Goal: Find contact information: Find contact information

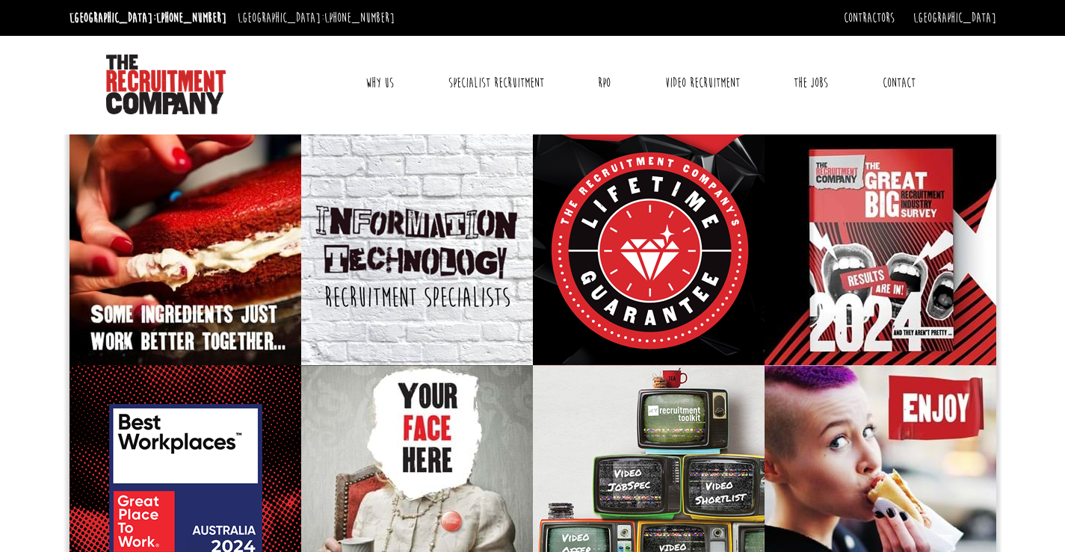
click at [898, 82] on link "Contact" at bounding box center [898, 82] width 55 height 37
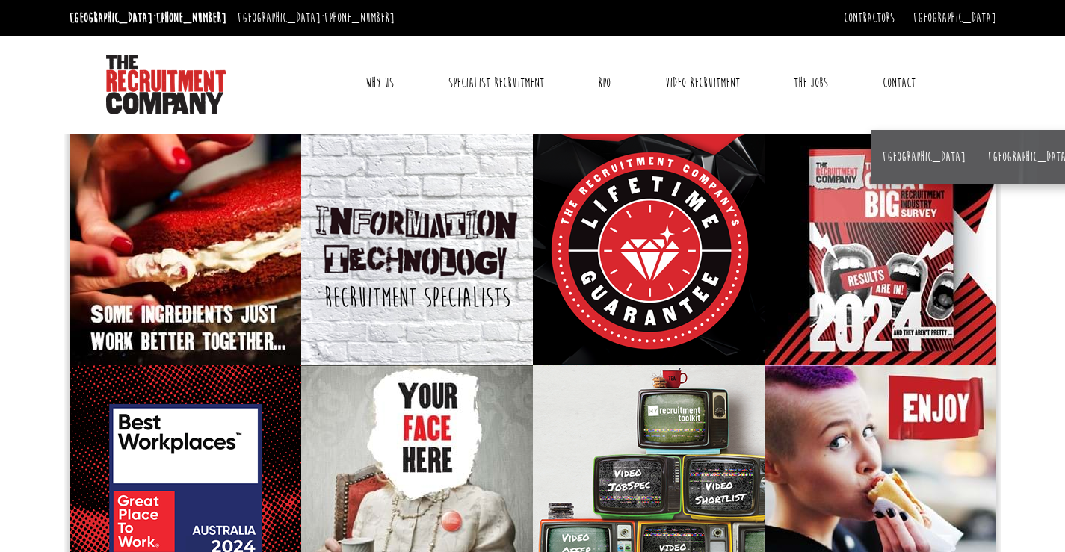
click at [899, 88] on link "Contact" at bounding box center [898, 82] width 55 height 37
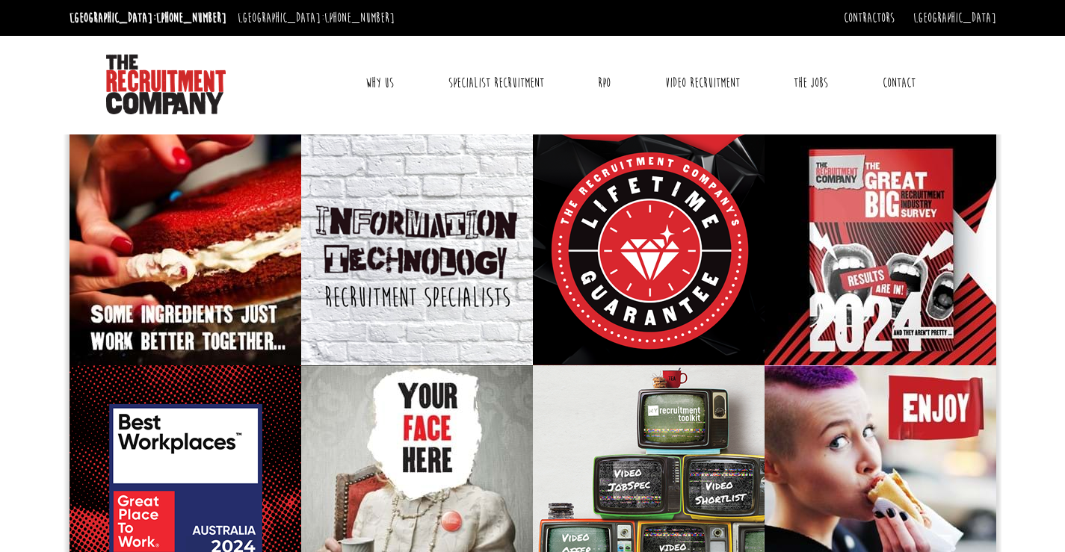
click at [899, 87] on link "Contact" at bounding box center [898, 82] width 55 height 37
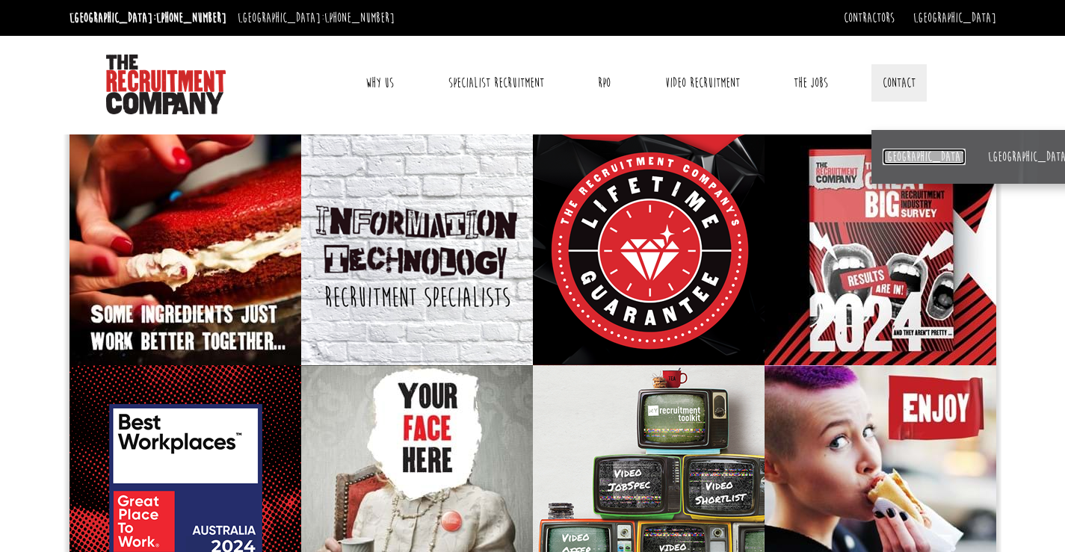
click at [885, 164] on link "[GEOGRAPHIC_DATA]" at bounding box center [924, 157] width 83 height 16
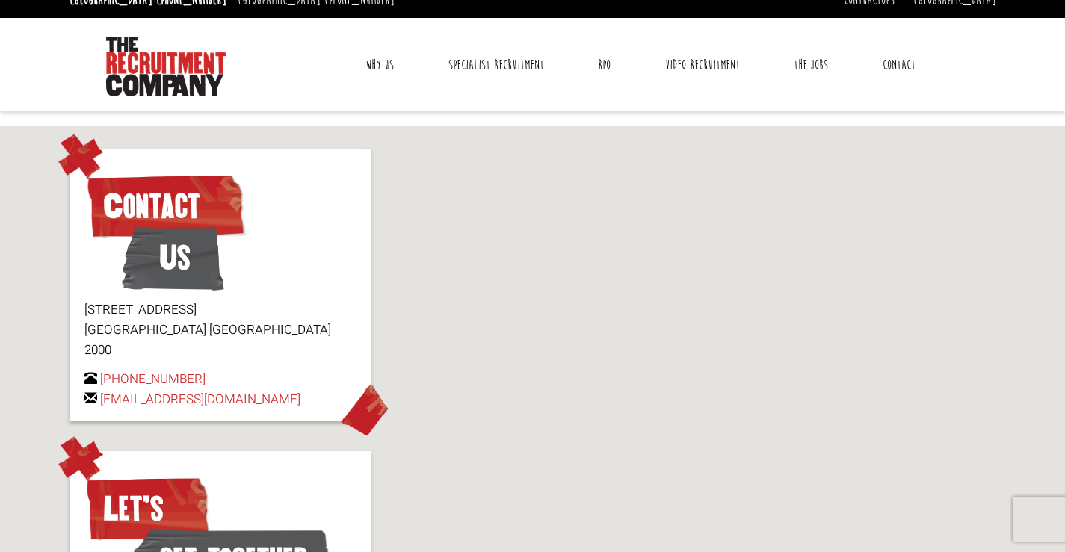
scroll to position [75, 0]
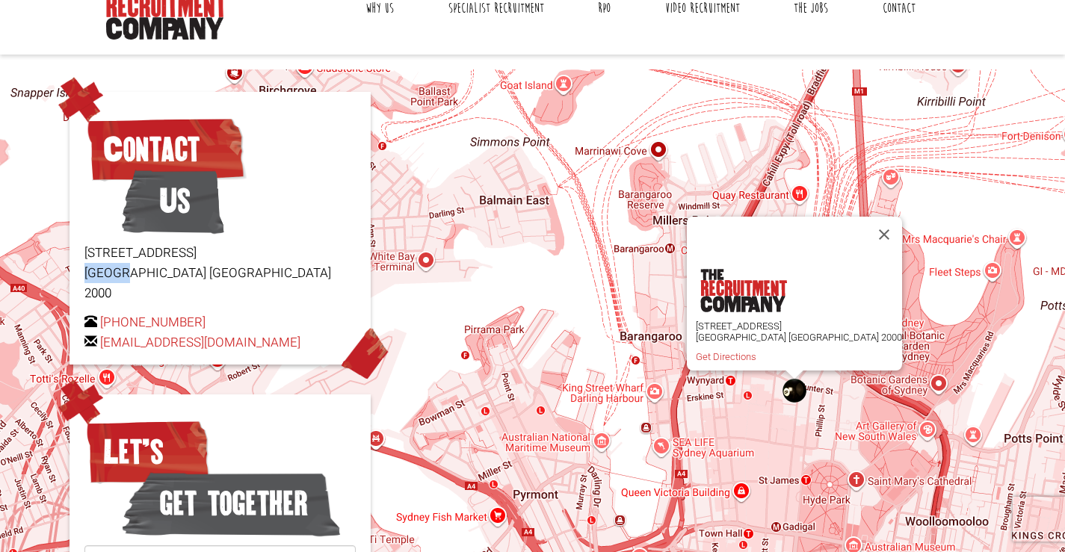
drag, startPoint x: 82, startPoint y: 268, endPoint x: 123, endPoint y: 270, distance: 41.2
click at [123, 270] on div "Contact Us [STREET_ADDRESS] [PHONE_NUMBER] [EMAIL_ADDRESS][DOMAIN_NAME]" at bounding box center [220, 228] width 301 height 273
copy p "[GEOGRAPHIC_DATA]"
drag, startPoint x: 197, startPoint y: 294, endPoint x: 125, endPoint y: 303, distance: 73.0
click at [125, 312] on p "[PHONE_NUMBER] [EMAIL_ADDRESS][DOMAIN_NAME]" at bounding box center [219, 332] width 271 height 40
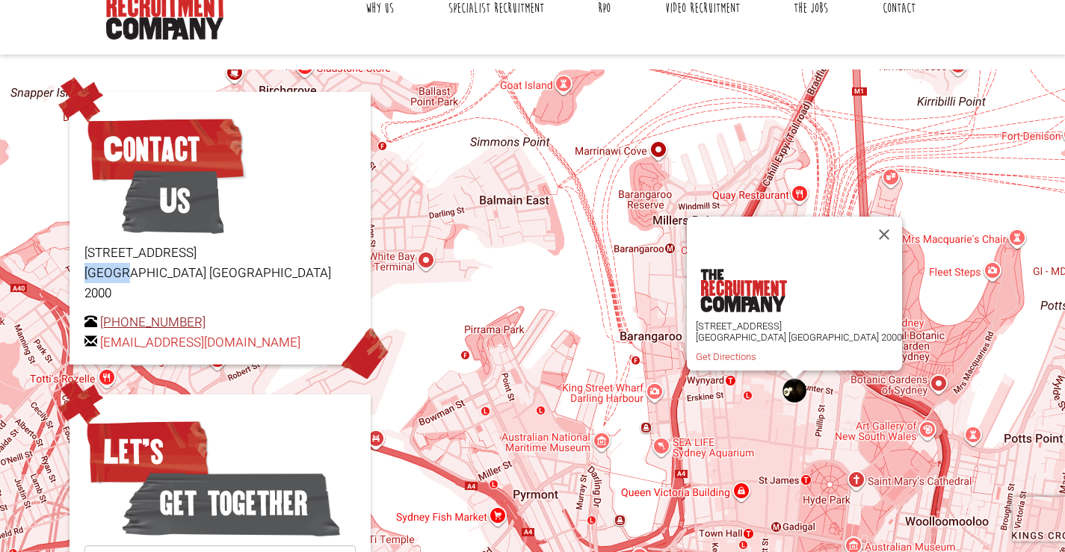
copy link "2 8346 6700"
